Goal: Information Seeking & Learning: Learn about a topic

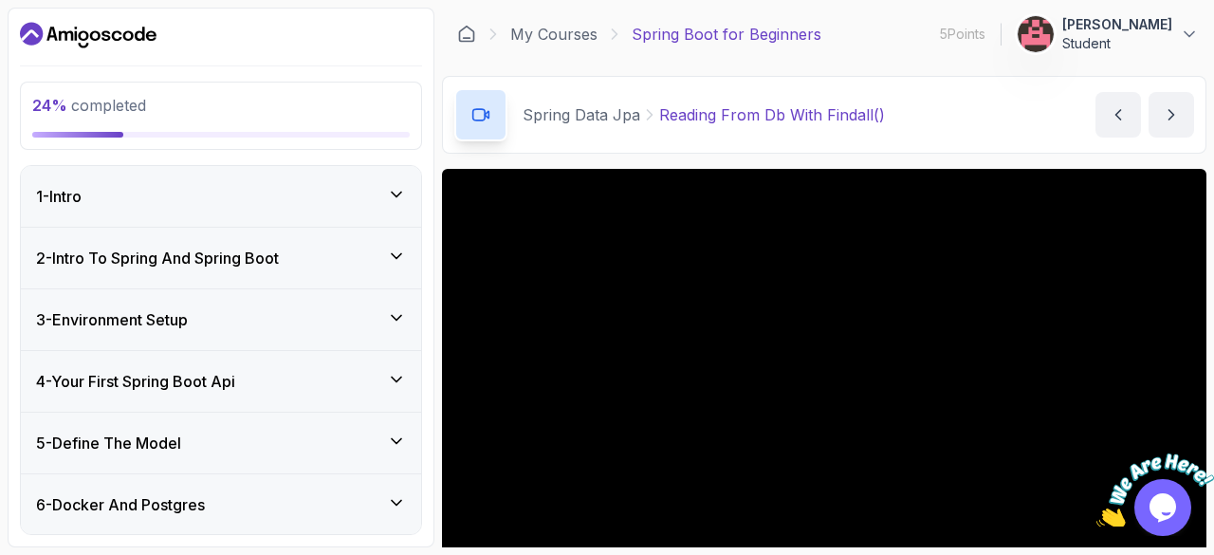
scroll to position [146, 0]
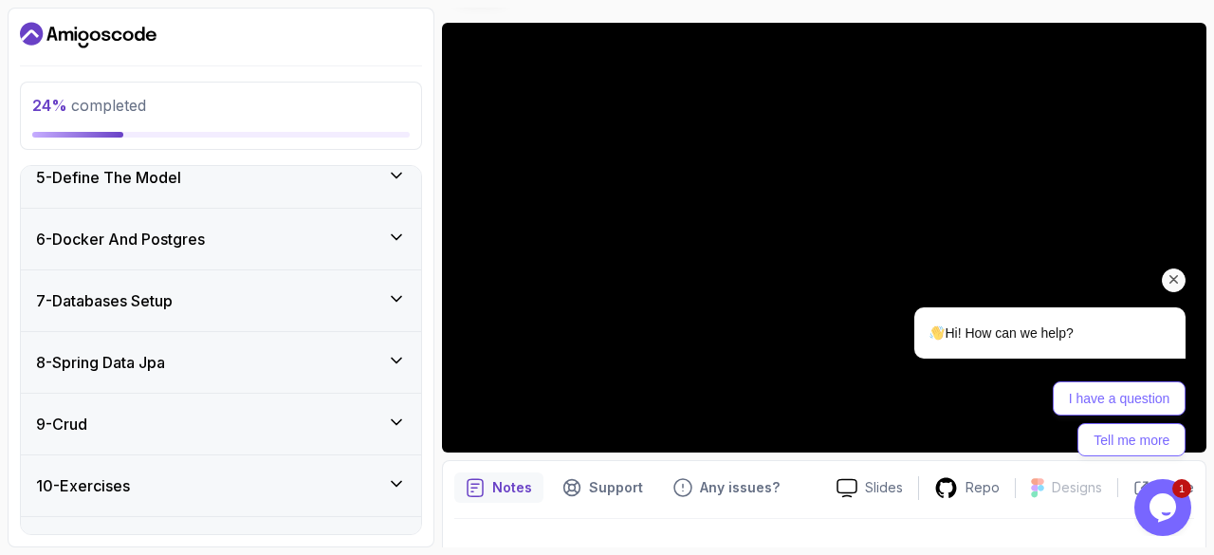
click at [1174, 283] on icon "Chat attention grabber" at bounding box center [1173, 279] width 17 height 17
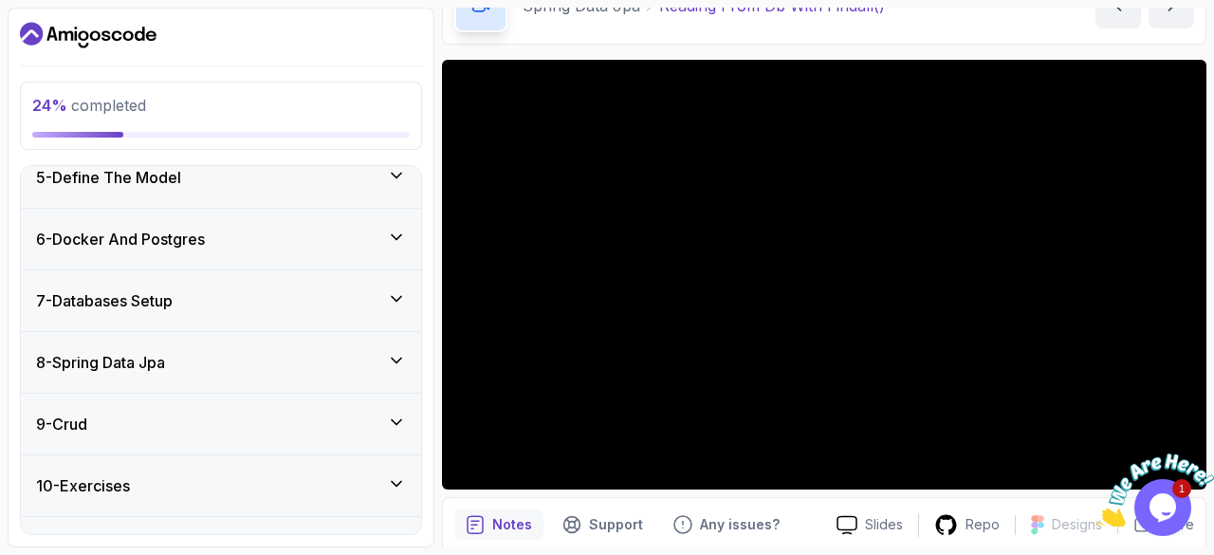
scroll to position [108, 0]
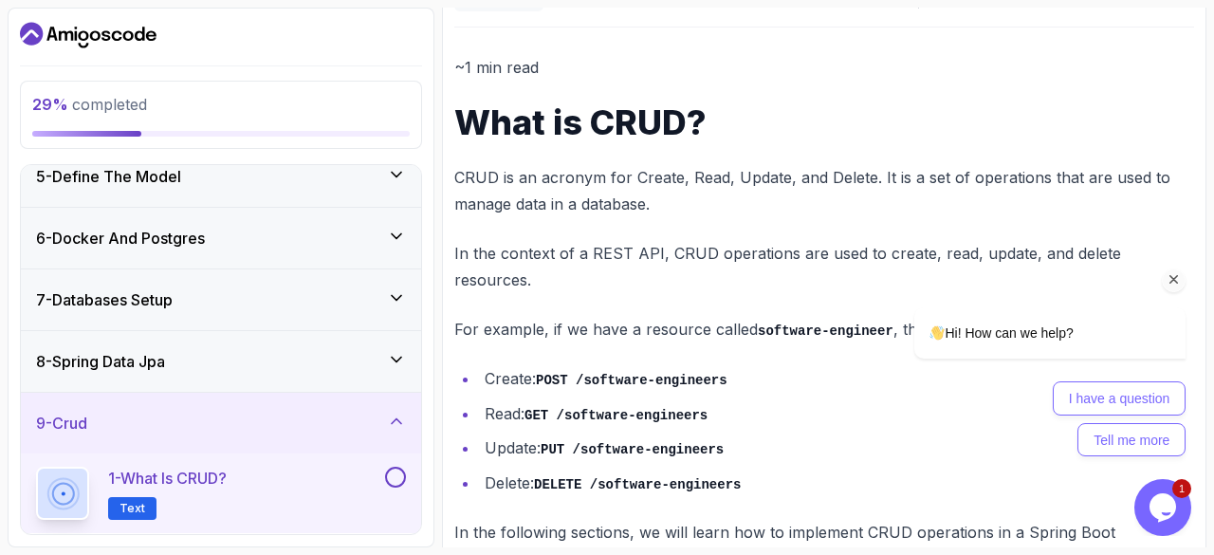
scroll to position [210, 0]
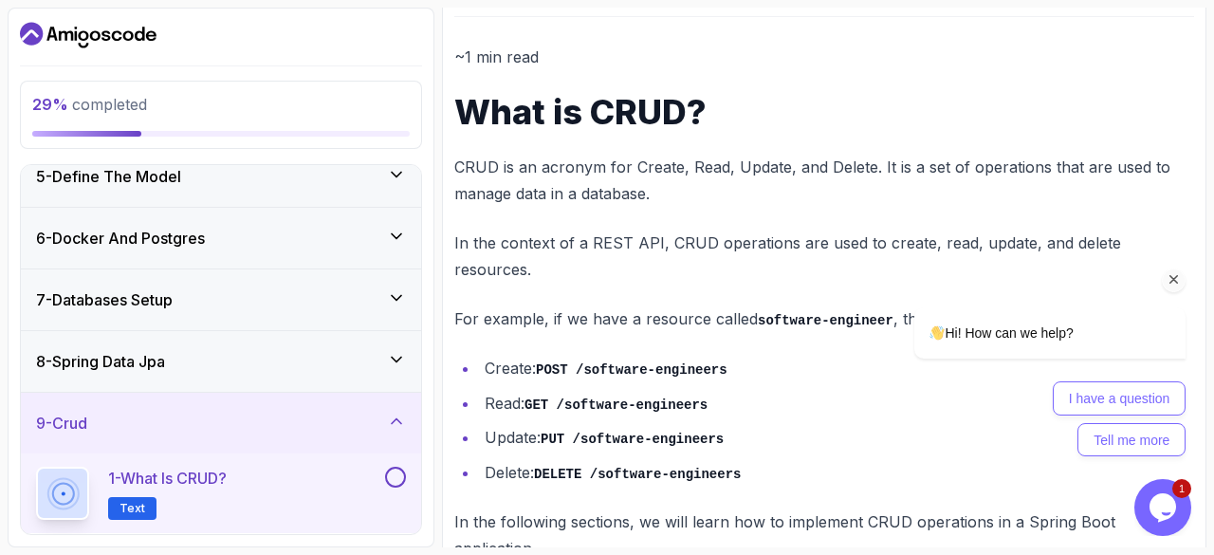
click at [1168, 279] on icon "Chat attention grabber" at bounding box center [1173, 279] width 17 height 17
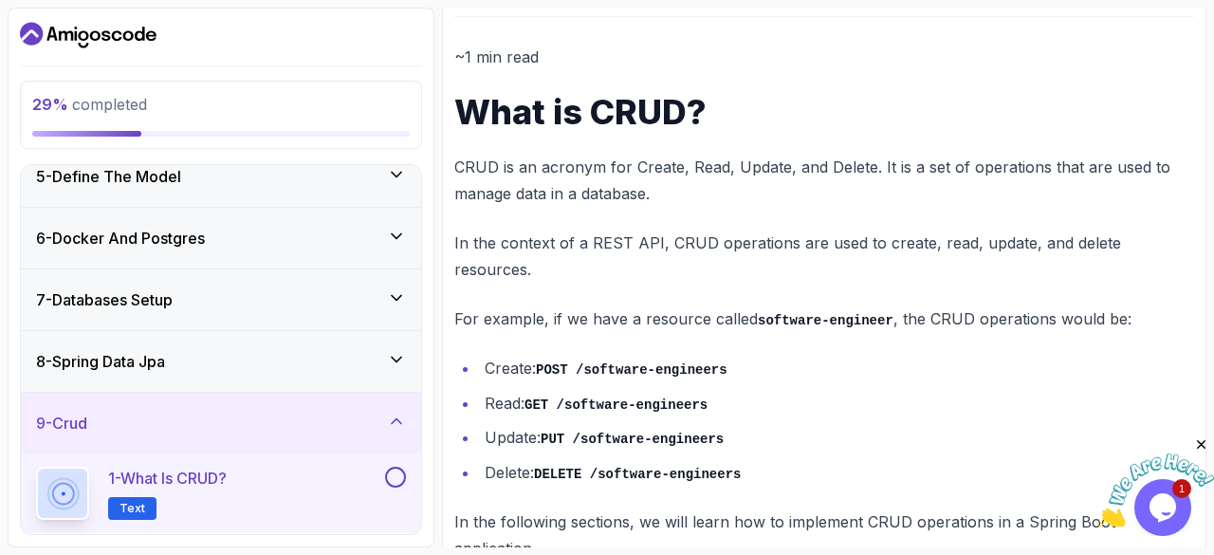
click at [401, 414] on icon at bounding box center [396, 421] width 19 height 19
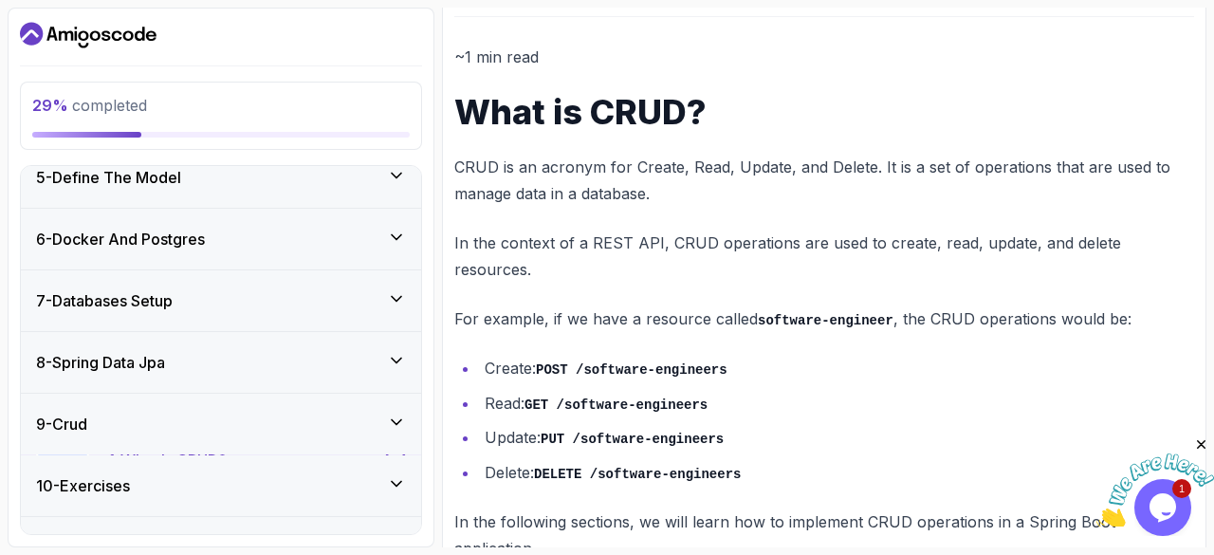
scroll to position [370, 0]
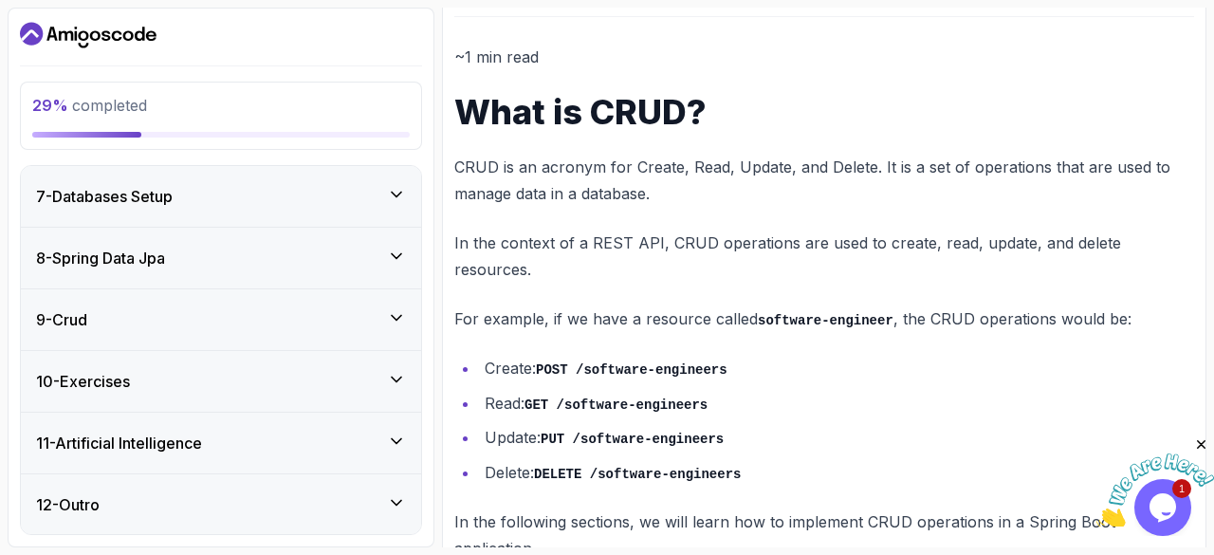
click at [387, 379] on icon at bounding box center [396, 379] width 19 height 19
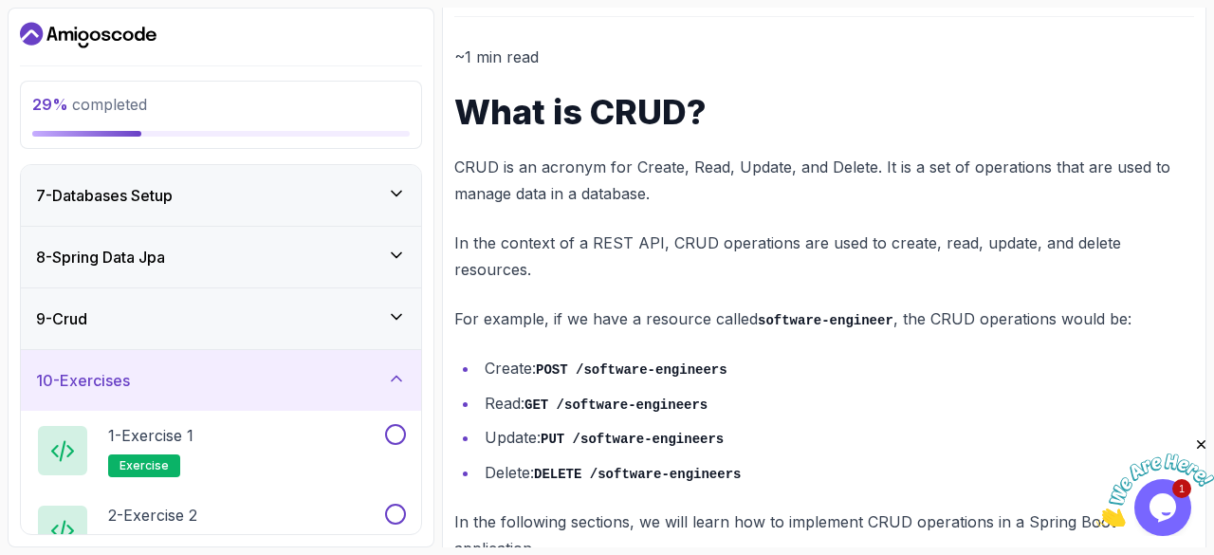
scroll to position [461, 0]
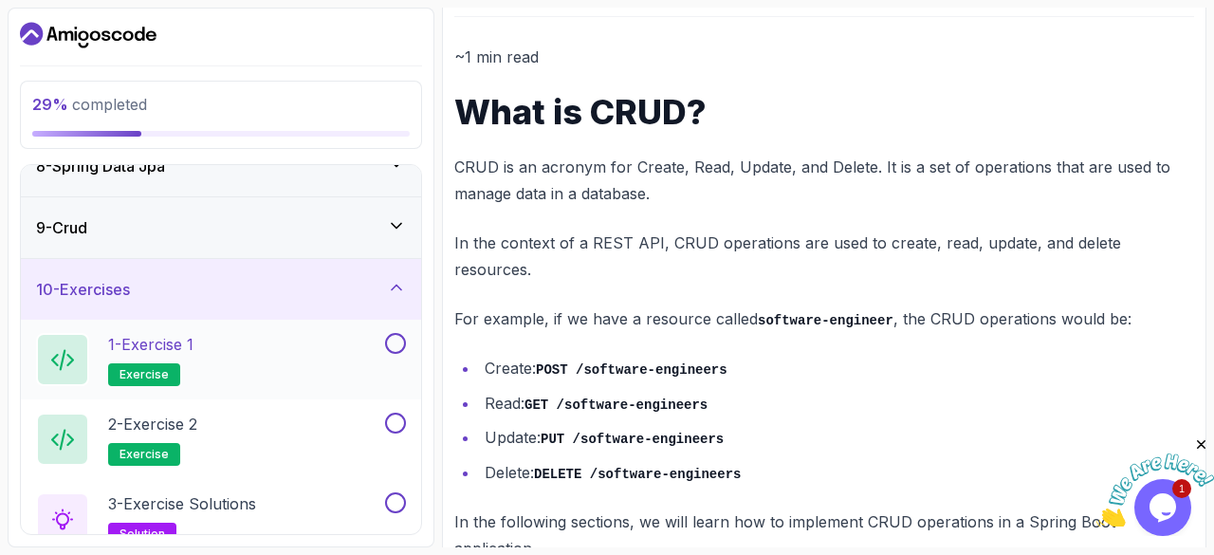
click at [252, 359] on div "1 - Exercise 1 exercise" at bounding box center [208, 359] width 345 height 53
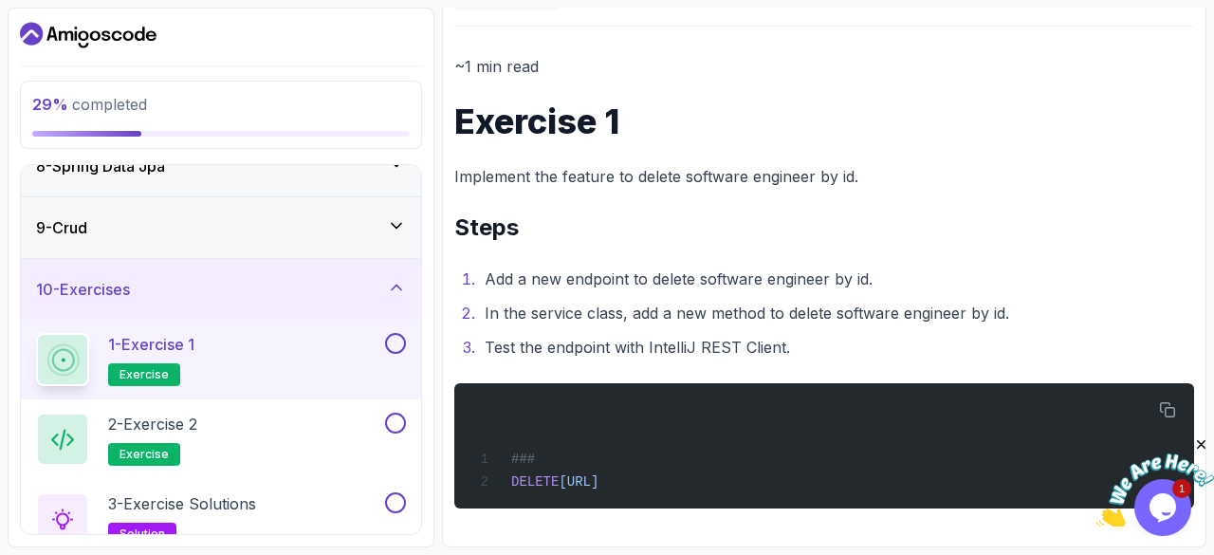
scroll to position [202, 0]
click at [392, 329] on div "1 - Exercise 1 exercise" at bounding box center [221, 360] width 400 height 80
click at [262, 424] on div "2 - Exercise 2 exercise" at bounding box center [208, 438] width 345 height 53
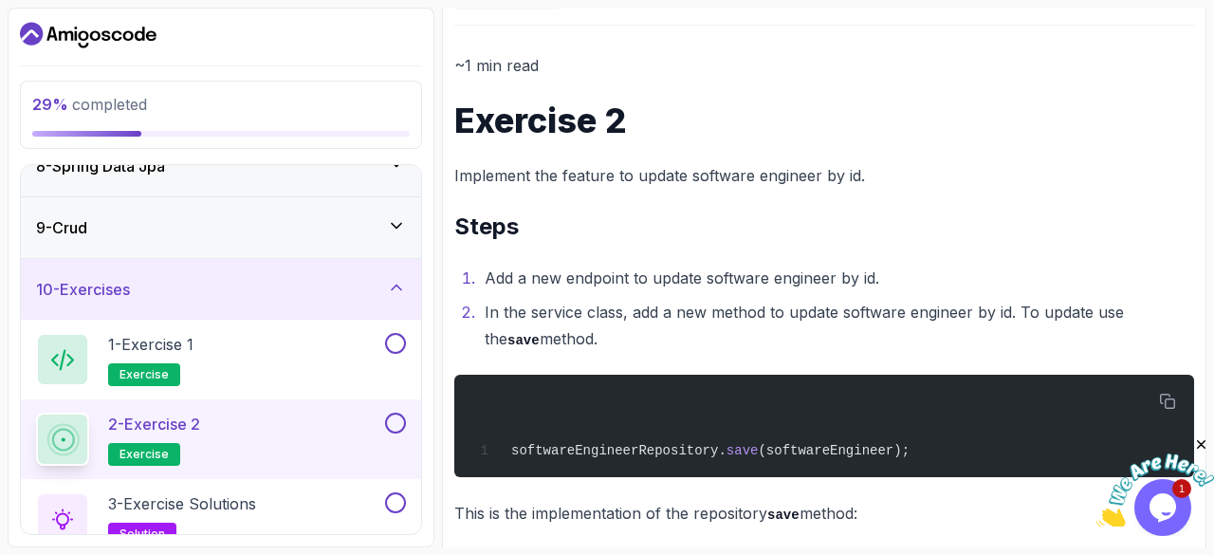
click at [262, 424] on div "2 - Exercise 2 exercise" at bounding box center [208, 438] width 345 height 53
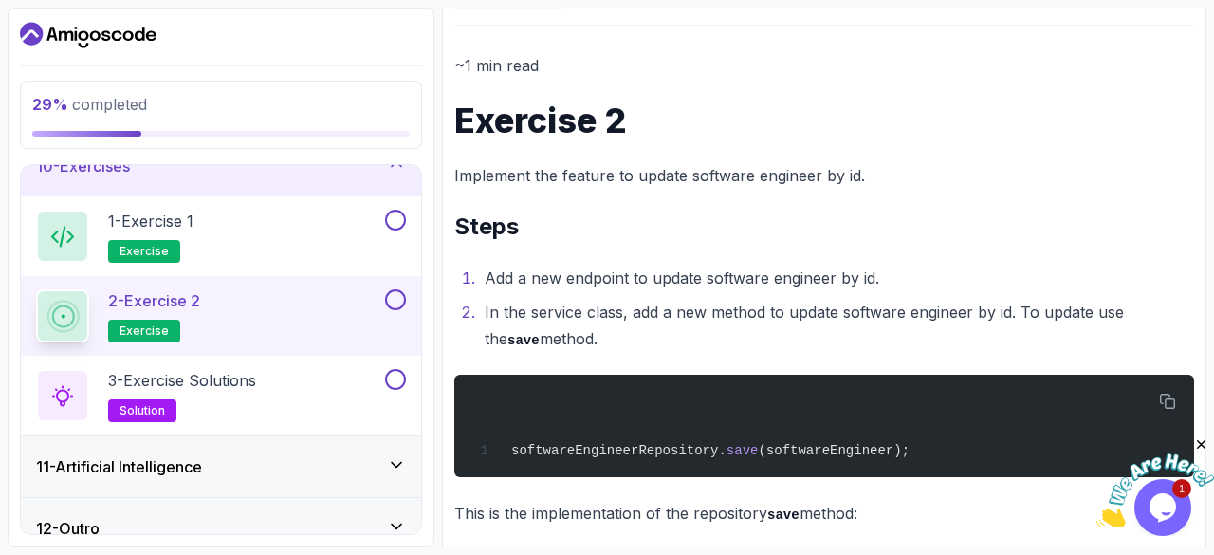
scroll to position [609, 0]
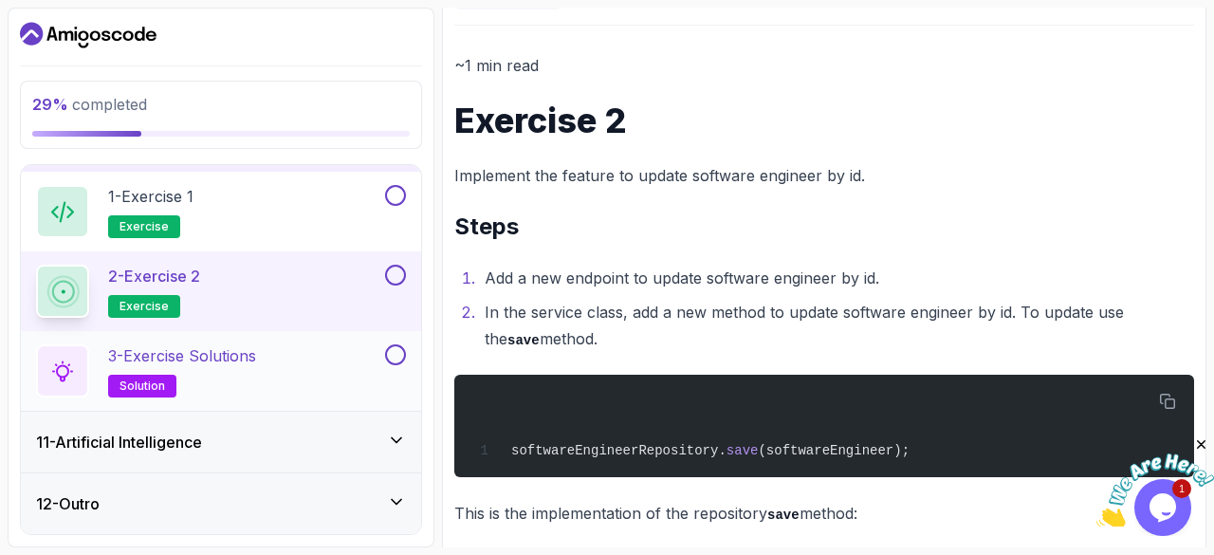
click at [235, 375] on h2 "3 - Exercise Solutions solution" at bounding box center [182, 370] width 148 height 53
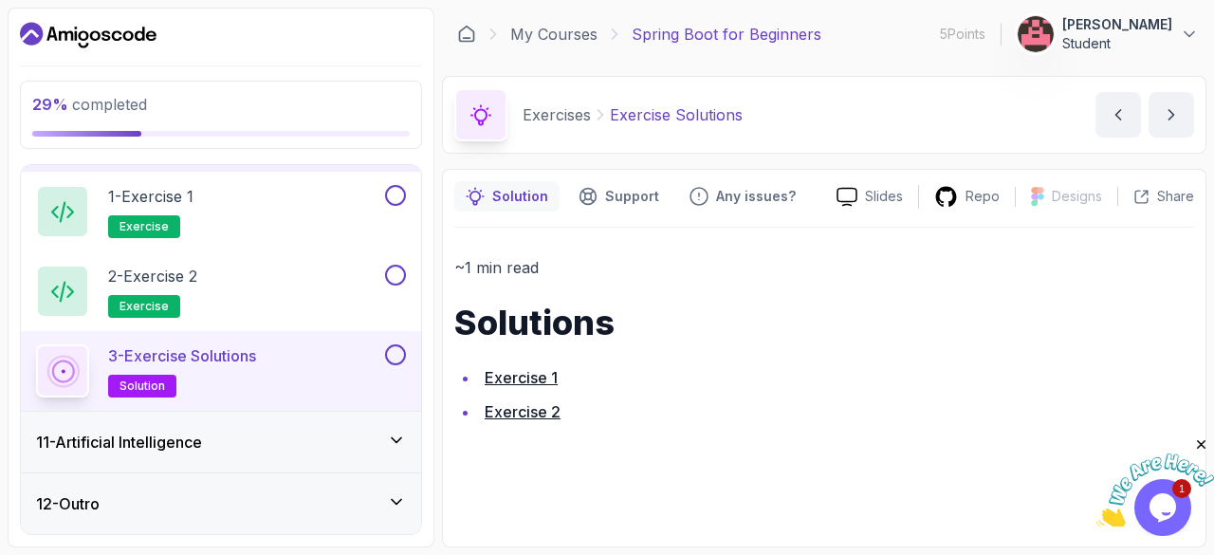
click at [235, 375] on h2 "3 - Exercise Solutions solution" at bounding box center [182, 370] width 148 height 53
click at [224, 441] on div "11 - Artificial Intelligence" at bounding box center [221, 441] width 370 height 23
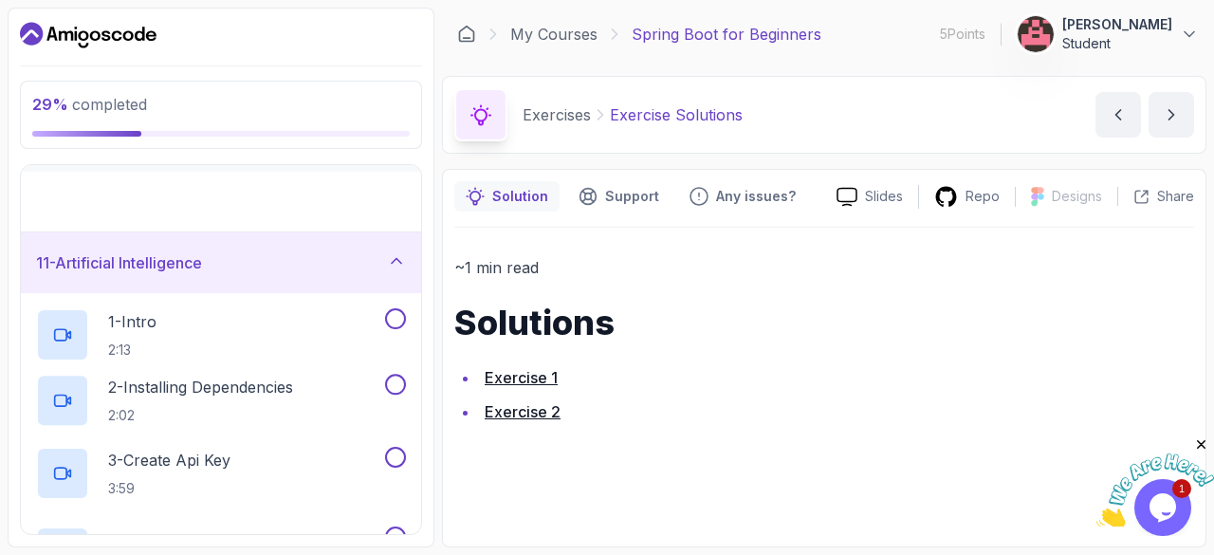
click at [224, 441] on div "11 - Artificial Intelligence 1 - Intro 2:13 2 - Installing Dependencies 2:02 3 …" at bounding box center [221, 470] width 400 height 477
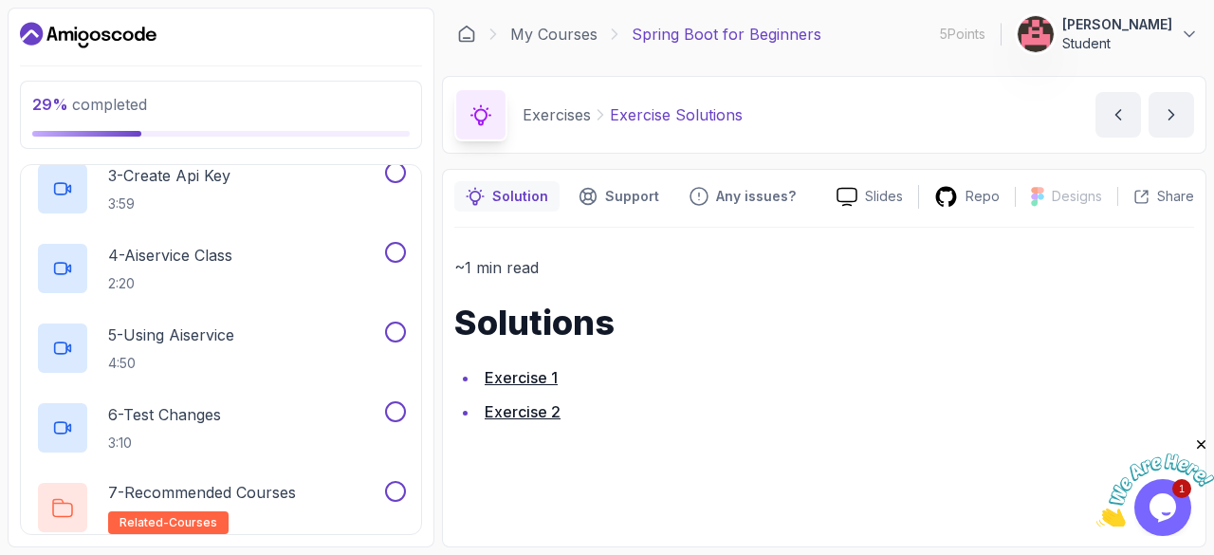
scroll to position [927, 0]
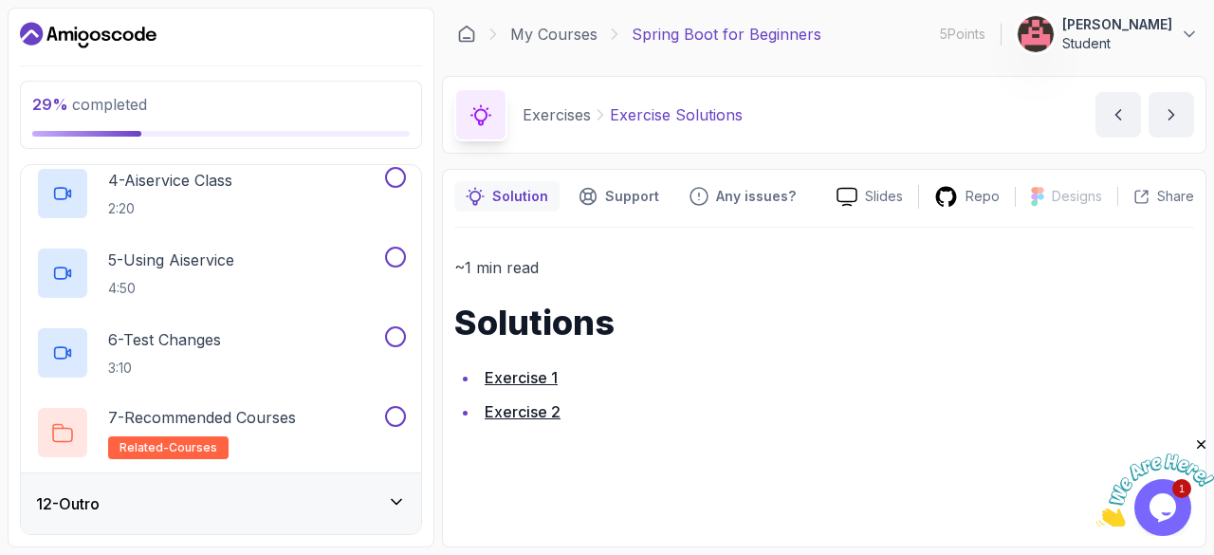
click at [245, 495] on div "12 - Outro" at bounding box center [221, 503] width 370 height 23
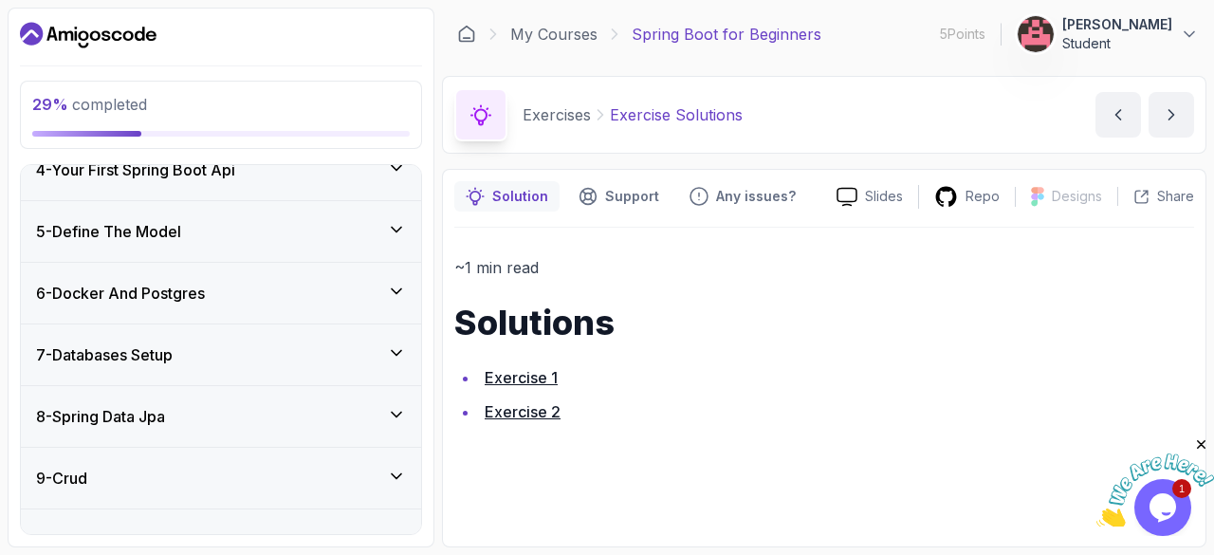
scroll to position [199, 0]
